Goal: Complete application form

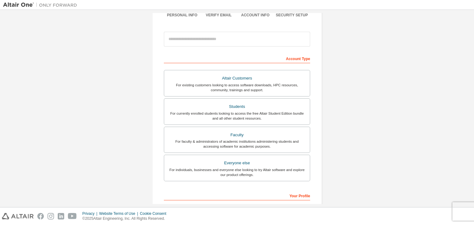
scroll to position [59, 0]
click at [232, 106] on div "Students" at bounding box center [237, 106] width 138 height 9
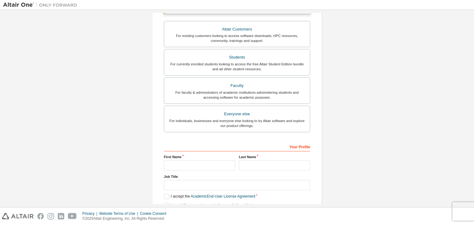
scroll to position [150, 0]
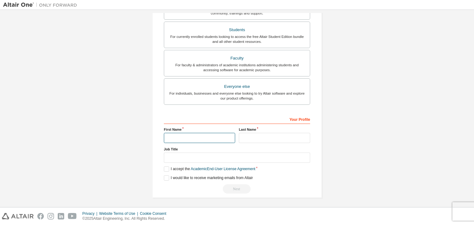
click at [180, 138] on input "text" at bounding box center [199, 138] width 71 height 10
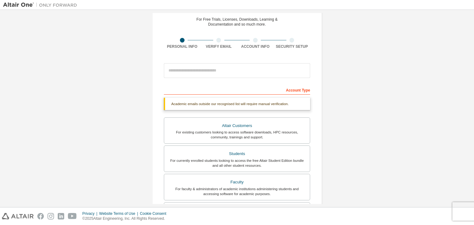
scroll to position [26, 0]
click at [171, 70] on input "email" at bounding box center [237, 71] width 146 height 15
click at [258, 68] on input "email" at bounding box center [237, 71] width 146 height 15
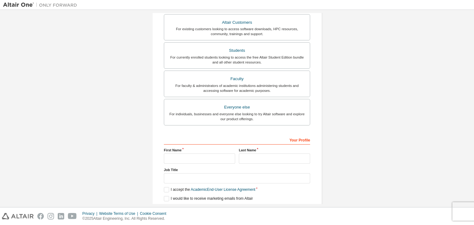
scroll to position [150, 0]
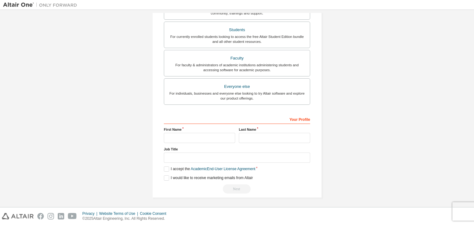
type input "**********"
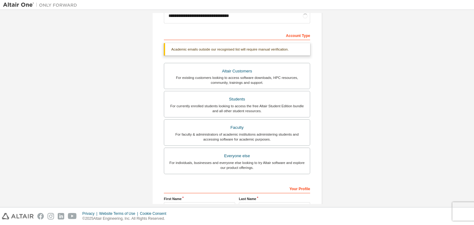
click at [208, 136] on div "For faculty & administrators of academic institutions administering students an…" at bounding box center [237, 137] width 138 height 10
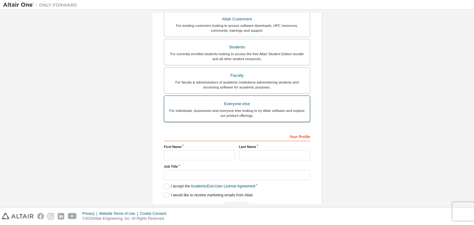
scroll to position [138, 0]
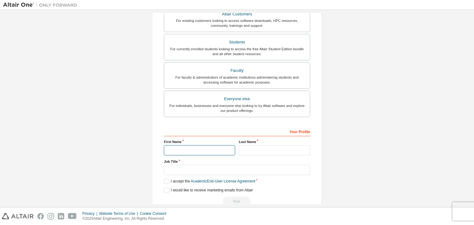
click at [179, 147] on input "text" at bounding box center [199, 150] width 71 height 10
type input "***"
click at [259, 148] on input "text" at bounding box center [274, 150] width 71 height 10
type input "******"
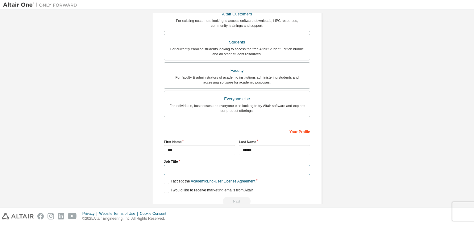
click at [223, 173] on input "text" at bounding box center [237, 170] width 146 height 10
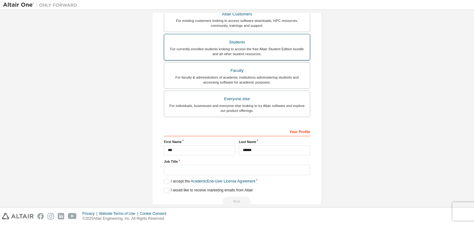
click at [204, 53] on div "For currently enrolled students looking to access the free Altair Student Editi…" at bounding box center [237, 52] width 138 height 10
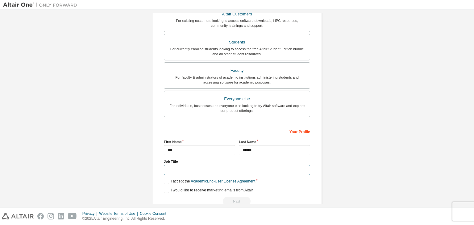
click at [181, 172] on input "text" at bounding box center [237, 170] width 146 height 10
type input "*******"
click at [165, 181] on label "I accept the Academic End-User License Agreement" at bounding box center [209, 181] width 91 height 5
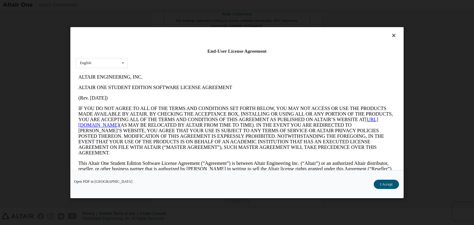
scroll to position [0, 0]
click at [387, 183] on button "I Accept" at bounding box center [386, 184] width 25 height 9
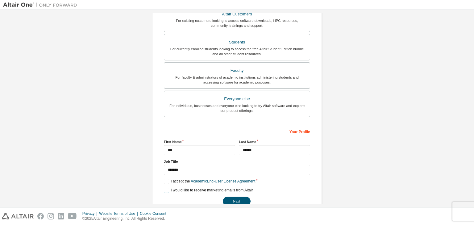
click at [165, 189] on label "I would like to receive marketing emails from Altair" at bounding box center [208, 190] width 89 height 5
click at [228, 199] on button "Next" at bounding box center [237, 201] width 28 height 9
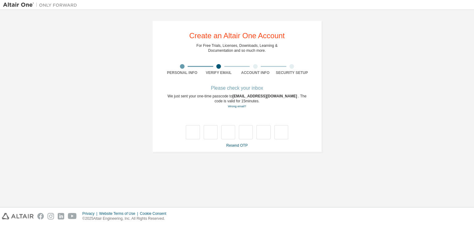
click at [70, 176] on div "**********" at bounding box center [237, 108] width 468 height 191
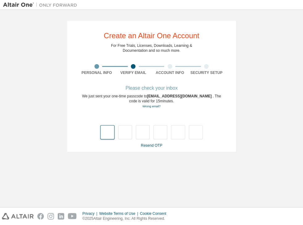
click at [107, 130] on input "text" at bounding box center [107, 132] width 14 height 14
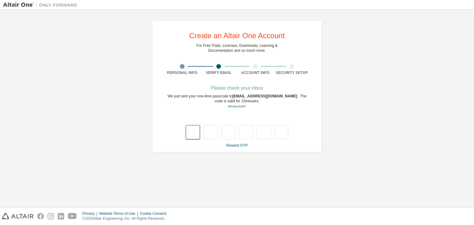
type input "*"
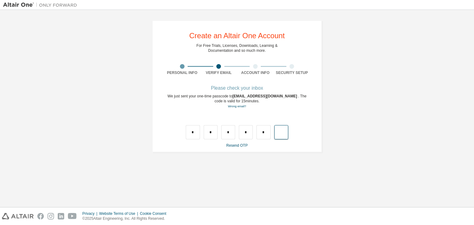
type input "*"
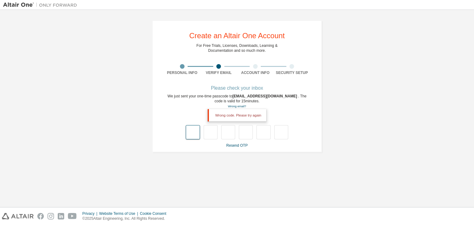
click at [195, 134] on input "text" at bounding box center [193, 132] width 14 height 14
type input "*"
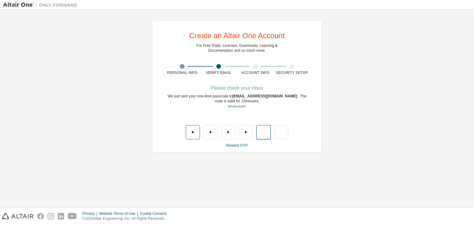
type input "*"
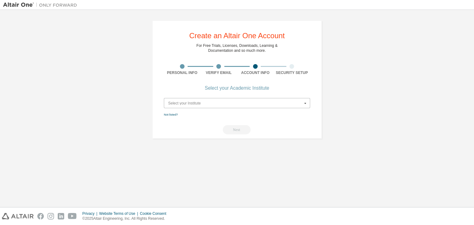
click at [195, 106] on input "text" at bounding box center [238, 103] width 146 height 10
click at [305, 103] on icon at bounding box center [306, 103] width 8 height 10
click at [307, 103] on icon at bounding box center [306, 103] width 8 height 10
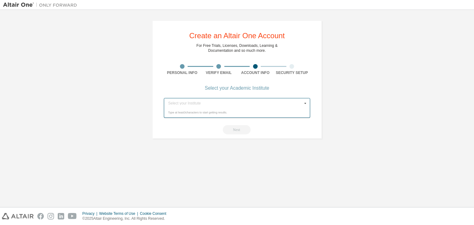
click at [206, 112] on div "Type at least 3 characters to start getting results." at bounding box center [237, 113] width 138 height 4
click at [193, 127] on div "Next" at bounding box center [237, 129] width 146 height 9
click at [197, 100] on input "text" at bounding box center [238, 103] width 146 height 10
type input "****"
click at [200, 116] on div "Posts and Telecommunications Institute of Technology PTIT" at bounding box center [237, 113] width 146 height 10
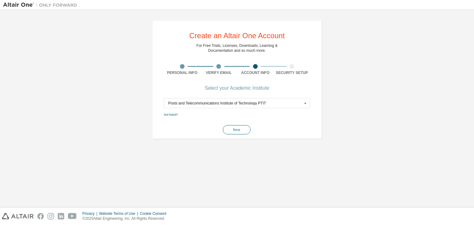
click at [231, 128] on button "Next" at bounding box center [237, 129] width 28 height 9
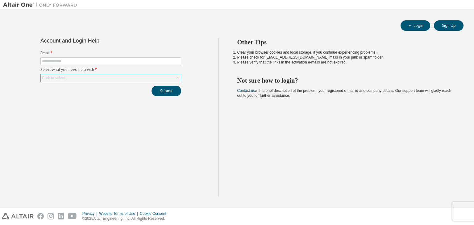
click at [127, 80] on div "Click to select" at bounding box center [111, 77] width 140 height 7
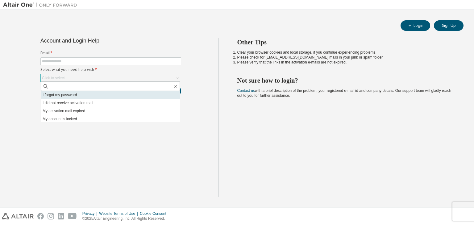
click at [116, 94] on li "I forgot my password" at bounding box center [110, 95] width 139 height 8
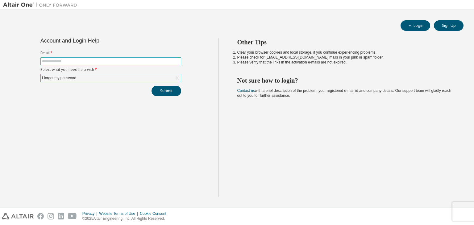
click at [120, 61] on input "text" at bounding box center [111, 61] width 138 height 5
type input "**********"
click at [161, 91] on button "Submit" at bounding box center [167, 91] width 30 height 10
